Goal: Task Accomplishment & Management: Use online tool/utility

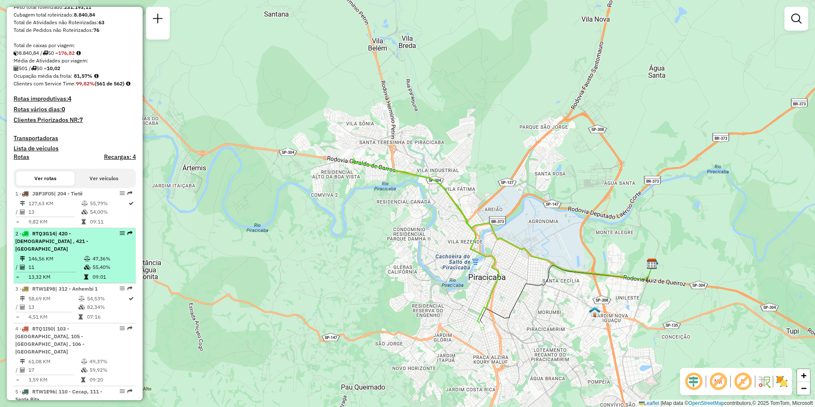
scroll to position [236, 0]
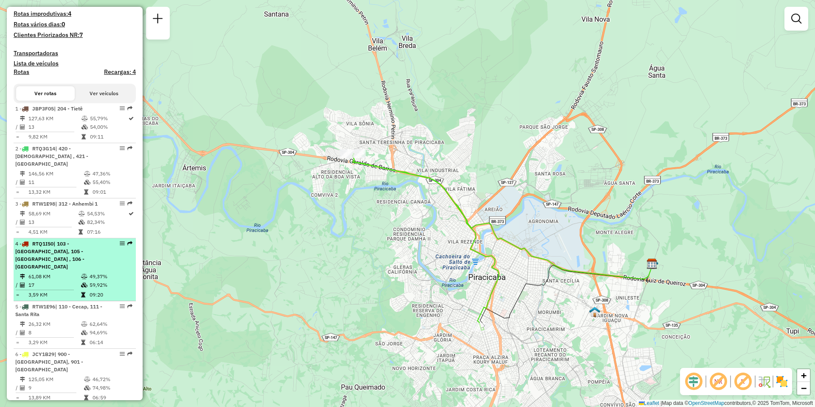
select select "**********"
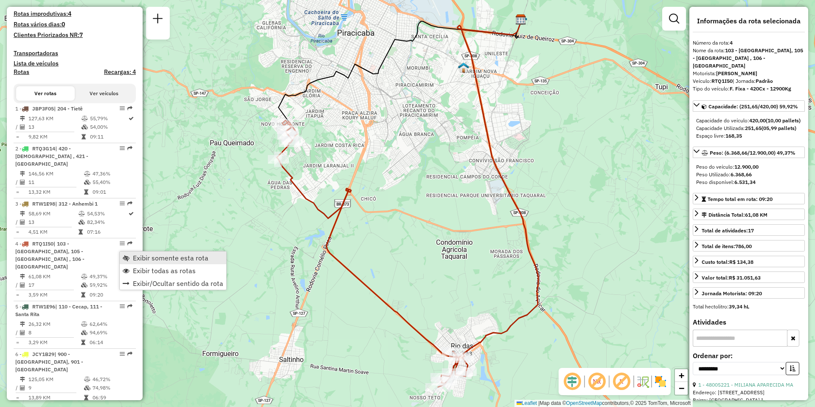
click at [165, 257] on span "Exibir somente esta rota" at bounding box center [171, 257] width 76 height 7
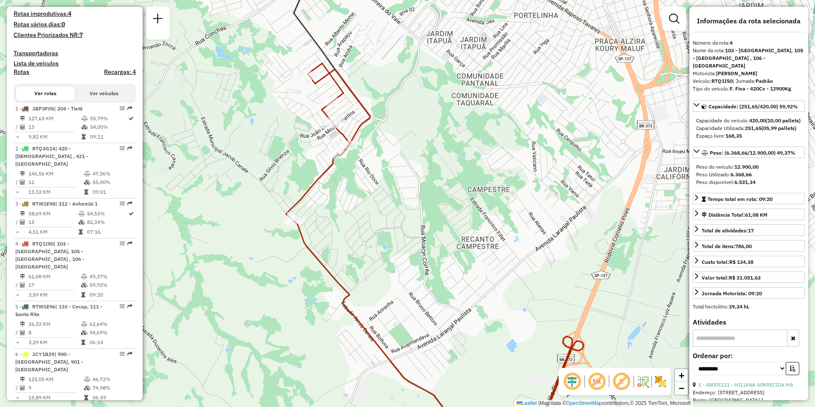
drag, startPoint x: 388, startPoint y: 153, endPoint x: 383, endPoint y: 194, distance: 40.7
click at [383, 194] on div "Janela de atendimento Grade de atendimento Capacidade Transportadoras Veículos …" at bounding box center [407, 203] width 815 height 407
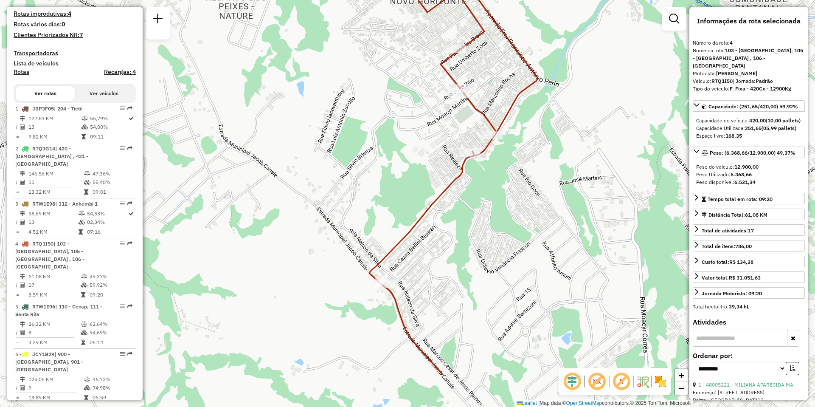
drag, startPoint x: 540, startPoint y: 304, endPoint x: 491, endPoint y: 231, distance: 87.8
click at [491, 231] on div "Janela de atendimento Grade de atendimento Capacidade Transportadoras Veículos …" at bounding box center [407, 203] width 815 height 407
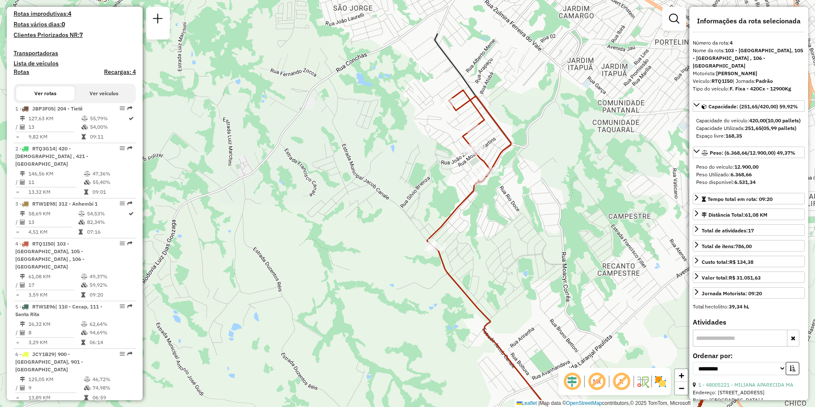
drag, startPoint x: 411, startPoint y: 102, endPoint x: 403, endPoint y: 177, distance: 74.7
click at [403, 177] on div "Janela de atendimento Grade de atendimento Capacidade Transportadoras Veículos …" at bounding box center [407, 203] width 815 height 407
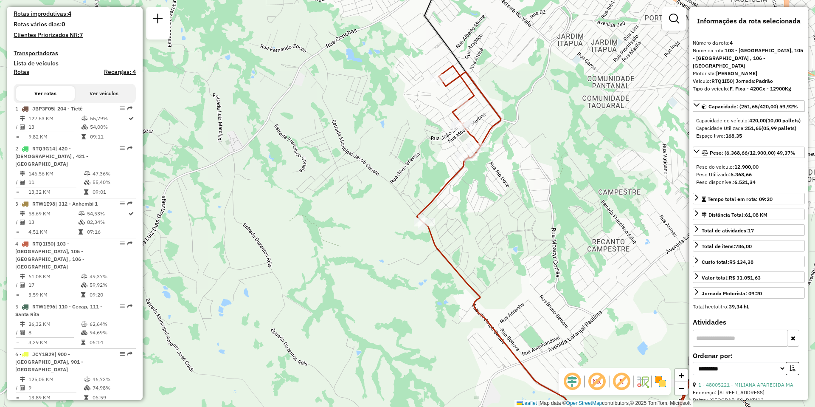
drag, startPoint x: 543, startPoint y: 205, endPoint x: 470, endPoint y: 109, distance: 121.1
click at [471, 110] on div "Janela de atendimento Grade de atendimento Capacidade Transportadoras Veículos …" at bounding box center [407, 203] width 815 height 407
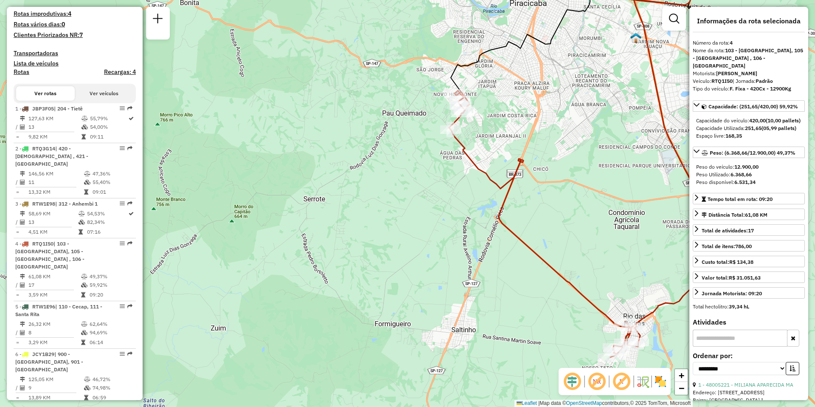
drag, startPoint x: 548, startPoint y: 289, endPoint x: 526, endPoint y: 187, distance: 104.7
click at [526, 187] on div "Janela de atendimento Grade de atendimento Capacidade Transportadoras Veículos …" at bounding box center [407, 203] width 815 height 407
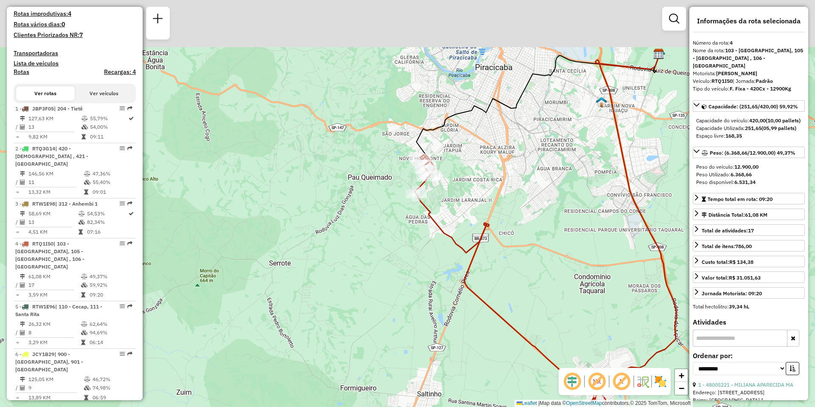
drag, startPoint x: 365, startPoint y: 161, endPoint x: 402, endPoint y: 280, distance: 124.5
click at [402, 280] on div "Janela de atendimento Grade de atendimento Capacidade Transportadoras Veículos …" at bounding box center [407, 203] width 815 height 407
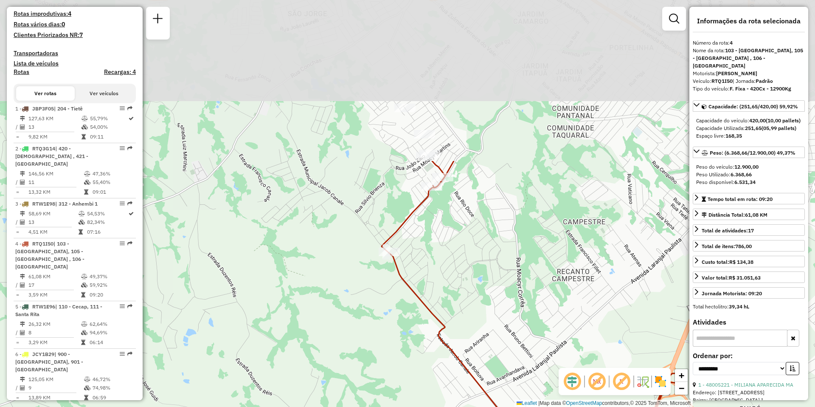
drag, startPoint x: 468, startPoint y: 203, endPoint x: 388, endPoint y: 407, distance: 218.6
click at [388, 406] on html "Aguarde... Pop-up bloqueado! Seu navegador bloqueou automáticamente a abertura …" at bounding box center [407, 203] width 815 height 407
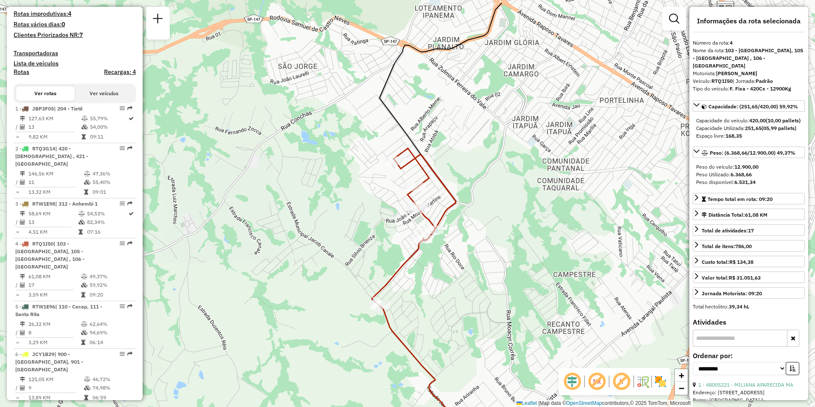
drag, startPoint x: 491, startPoint y: 206, endPoint x: 485, endPoint y: 270, distance: 63.5
click at [485, 270] on div "Janela de atendimento Grade de atendimento Capacidade Transportadoras Veículos …" at bounding box center [407, 203] width 815 height 407
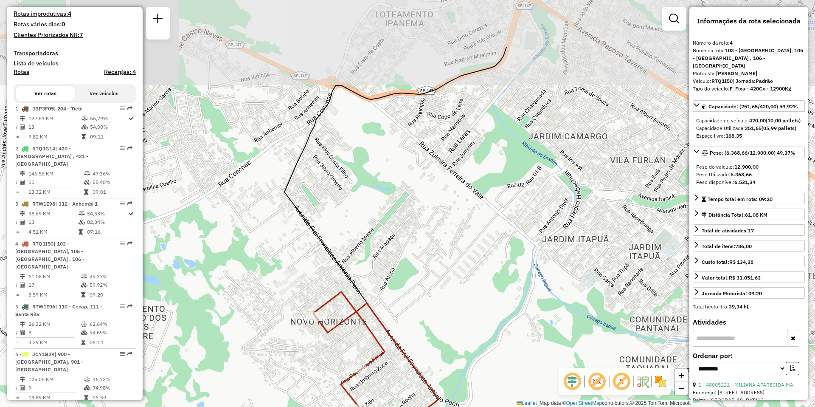
drag, startPoint x: 447, startPoint y: 146, endPoint x: 442, endPoint y: 270, distance: 124.1
click at [444, 265] on div "Janela de atendimento Grade de atendimento Capacidade Transportadoras Veículos …" at bounding box center [407, 203] width 815 height 407
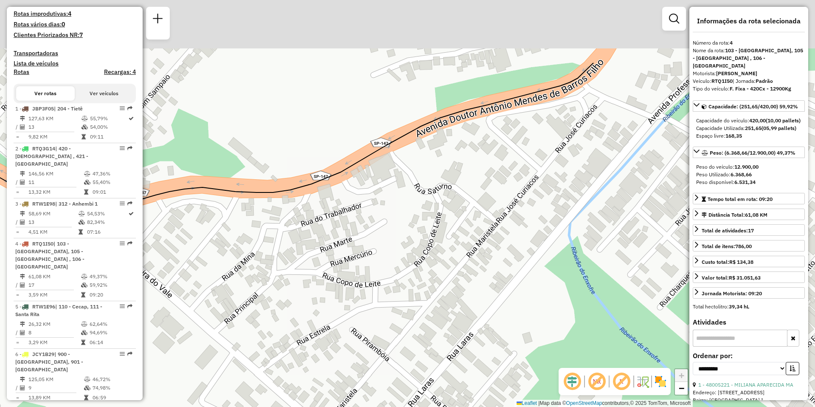
drag, startPoint x: 401, startPoint y: 93, endPoint x: 468, endPoint y: 198, distance: 124.4
click at [468, 198] on div "Janela de atendimento Grade de atendimento Capacidade Transportadoras Veículos …" at bounding box center [407, 203] width 815 height 407
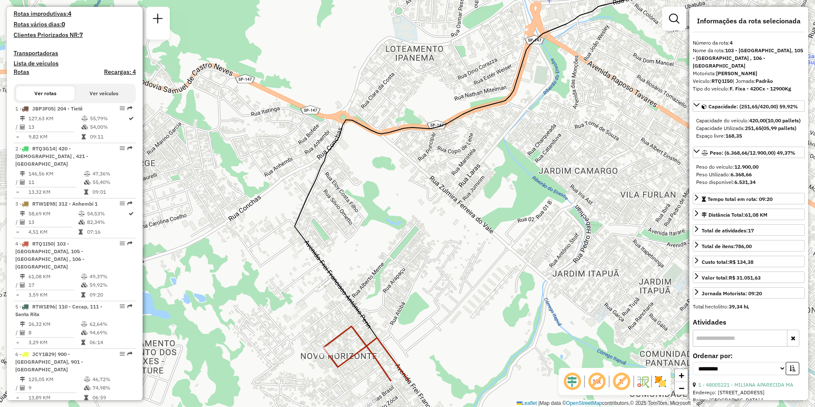
drag, startPoint x: 492, startPoint y: 227, endPoint x: 502, endPoint y: 143, distance: 84.2
click at [502, 143] on div "Janela de atendimento Grade de atendimento Capacidade Transportadoras Veículos …" at bounding box center [407, 203] width 815 height 407
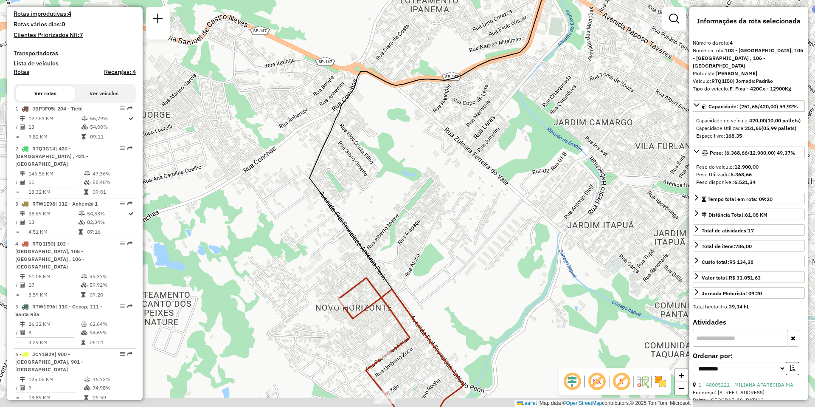
drag, startPoint x: 494, startPoint y: 219, endPoint x: 516, endPoint y: 141, distance: 81.3
click at [515, 144] on div "Janela de atendimento Grade de atendimento Capacidade Transportadoras Veículos …" at bounding box center [407, 203] width 815 height 407
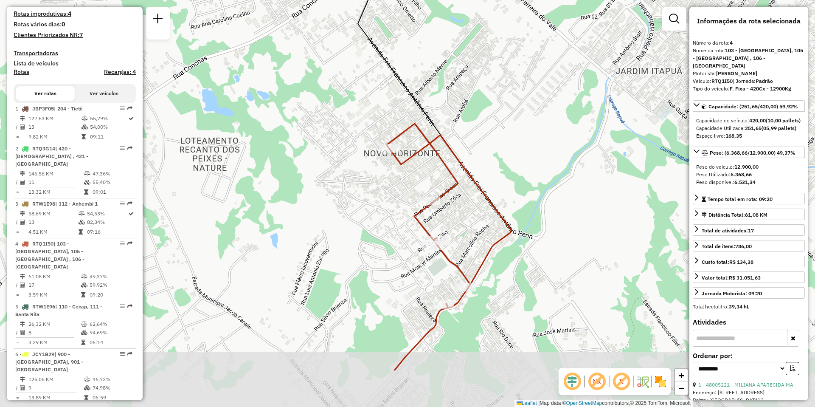
drag, startPoint x: 506, startPoint y: 241, endPoint x: 540, endPoint y: 148, distance: 98.9
click at [540, 148] on div "Janela de atendimento Grade de atendimento Capacidade Transportadoras Veículos …" at bounding box center [407, 203] width 815 height 407
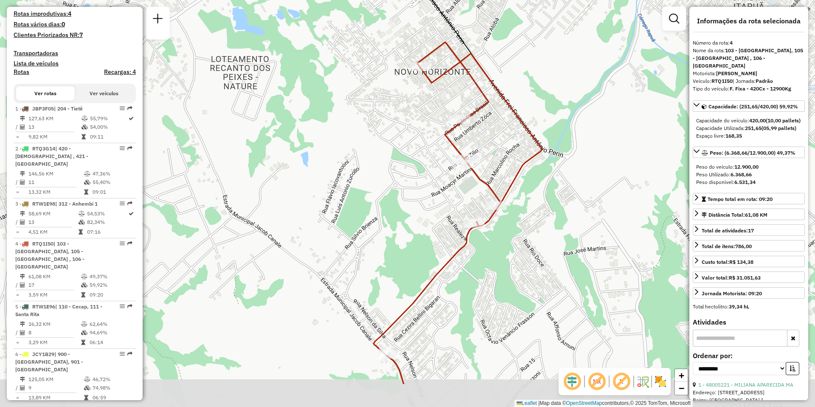
drag, startPoint x: 538, startPoint y: 150, endPoint x: 560, endPoint y: 86, distance: 67.3
click at [560, 86] on div "Janela de atendimento Grade de atendimento Capacidade Transportadoras Veículos …" at bounding box center [407, 203] width 815 height 407
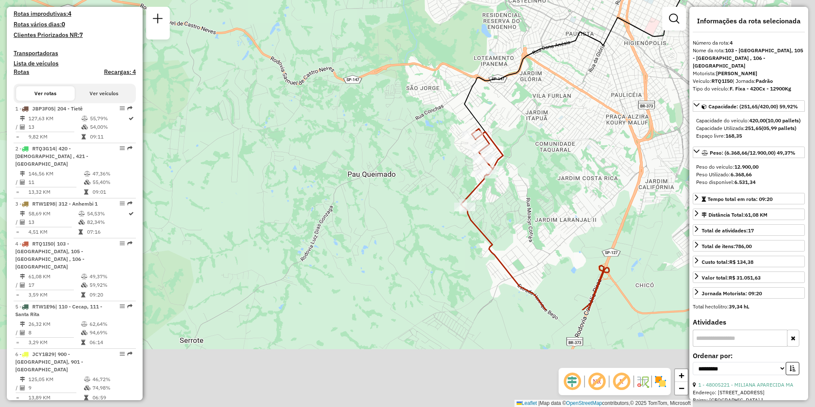
drag, startPoint x: 625, startPoint y: 332, endPoint x: 416, endPoint y: 74, distance: 331.5
click at [461, 119] on div "Janela de atendimento Grade de atendimento Capacidade Transportadoras Veículos …" at bounding box center [407, 203] width 815 height 407
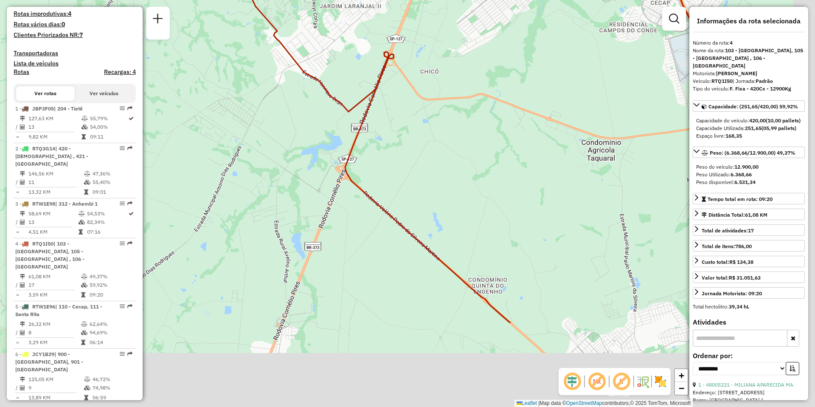
drag, startPoint x: 501, startPoint y: 220, endPoint x: 270, endPoint y: 20, distance: 305.7
click at [326, 51] on div "Janela de atendimento Grade de atendimento Capacidade Transportadoras Veículos …" at bounding box center [407, 203] width 815 height 407
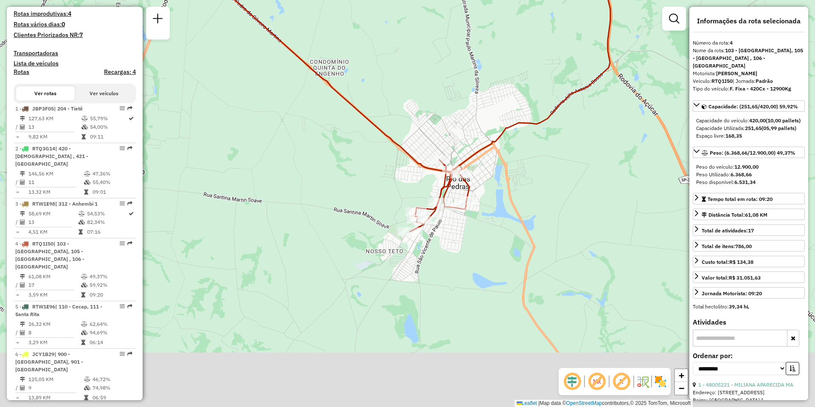
drag, startPoint x: 474, startPoint y: 177, endPoint x: 498, endPoint y: 85, distance: 95.4
click at [498, 85] on div "Janela de atendimento Grade de atendimento Capacidade Transportadoras Veículos …" at bounding box center [407, 203] width 815 height 407
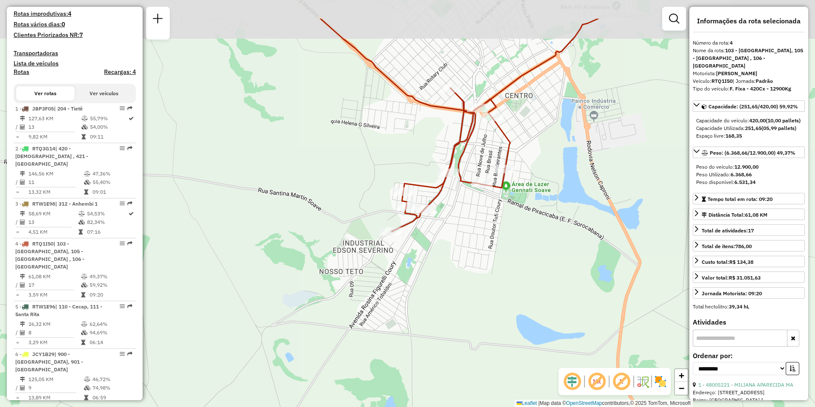
drag, startPoint x: 484, startPoint y: 212, endPoint x: 491, endPoint y: 267, distance: 55.2
click at [491, 267] on div "Janela de atendimento Grade de atendimento Capacidade Transportadoras Veículos …" at bounding box center [407, 203] width 815 height 407
